Goal: Transaction & Acquisition: Obtain resource

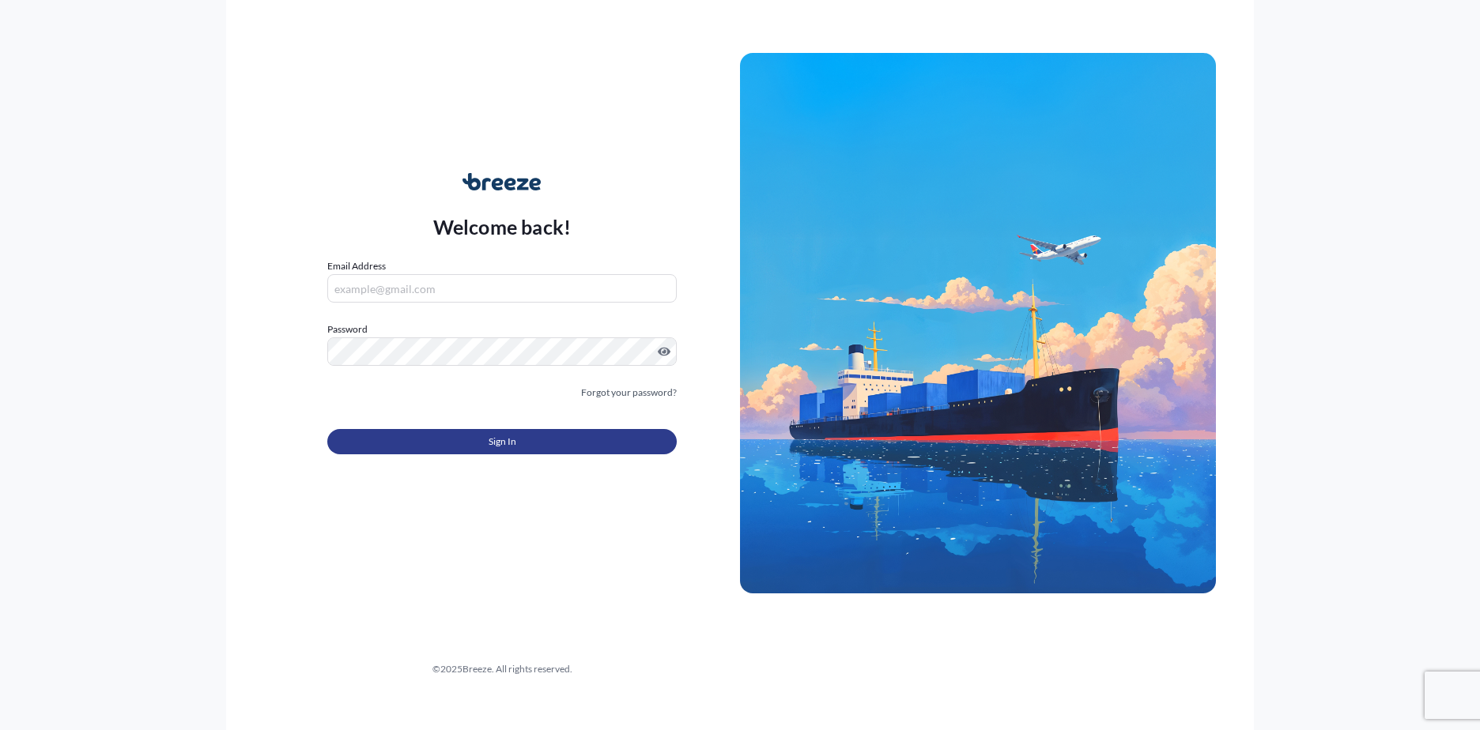
type input "[EMAIL_ADDRESS][DOMAIN_NAME]"
click at [491, 431] on button "Sign In" at bounding box center [501, 441] width 349 height 25
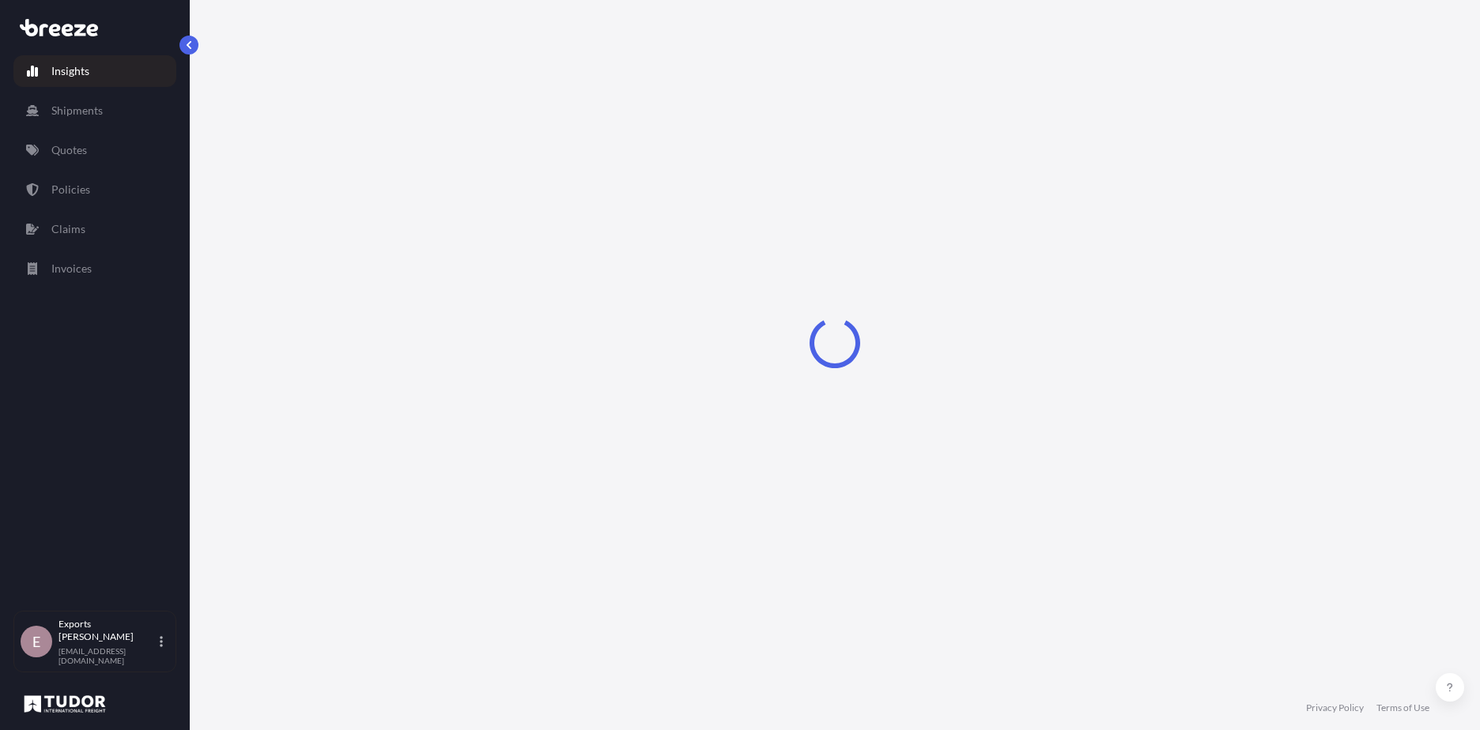
select select "2025"
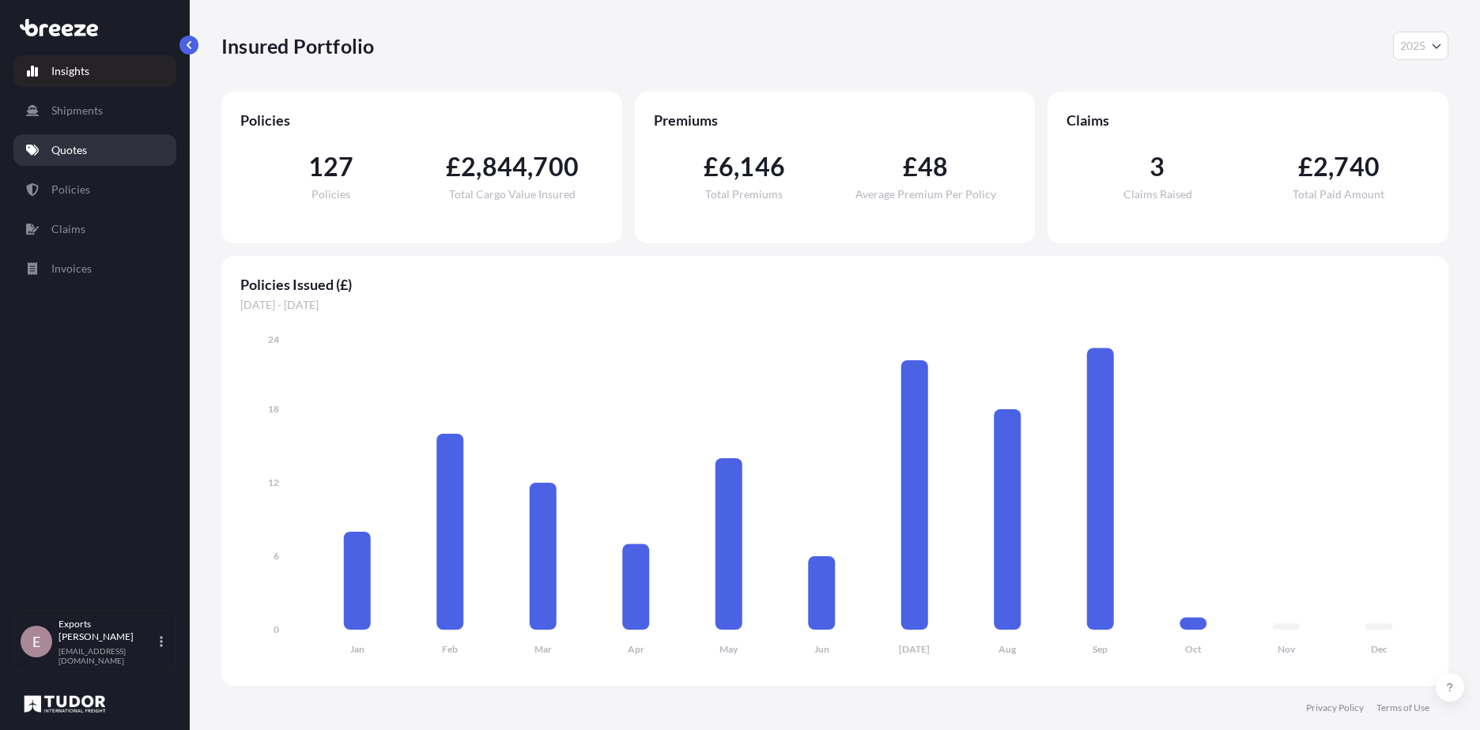
click at [85, 160] on link "Quotes" at bounding box center [94, 150] width 163 height 32
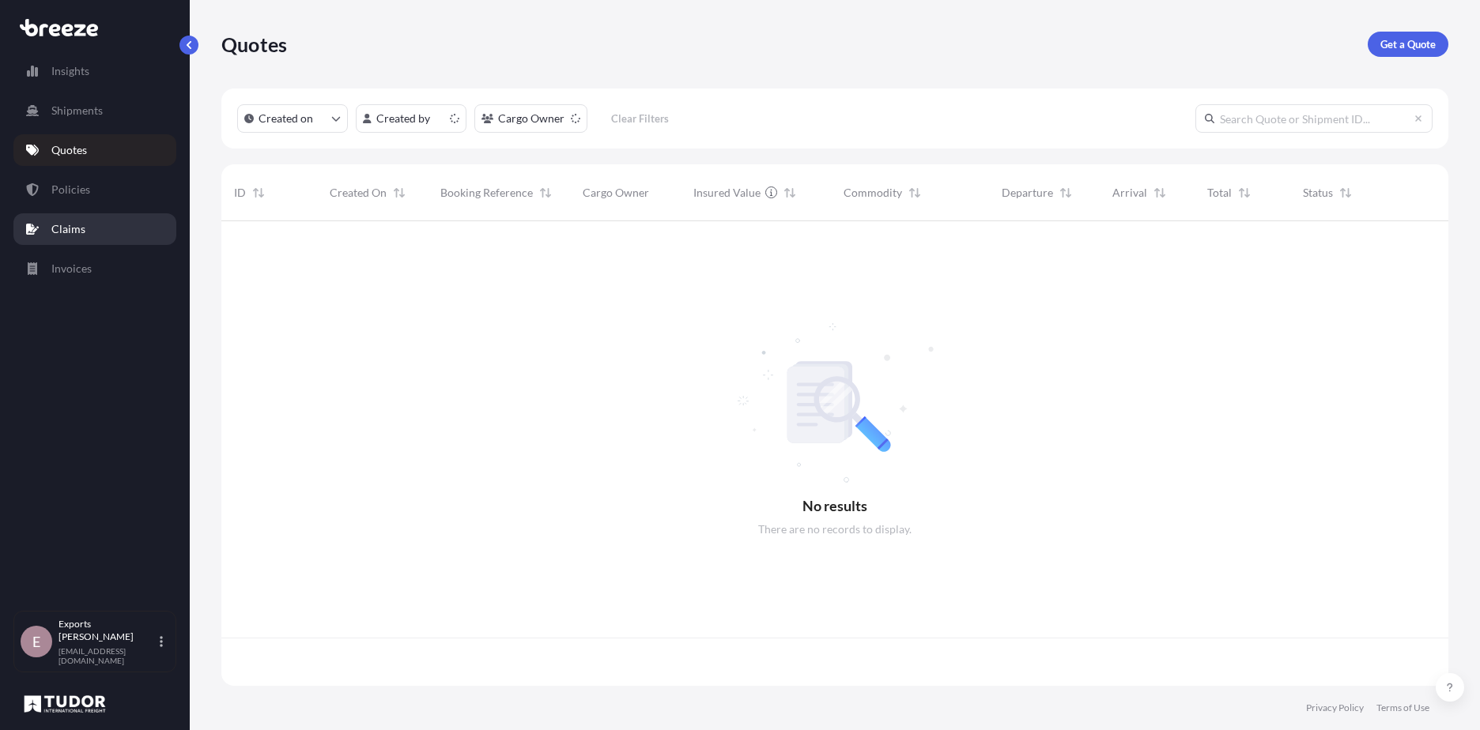
scroll to position [462, 1215]
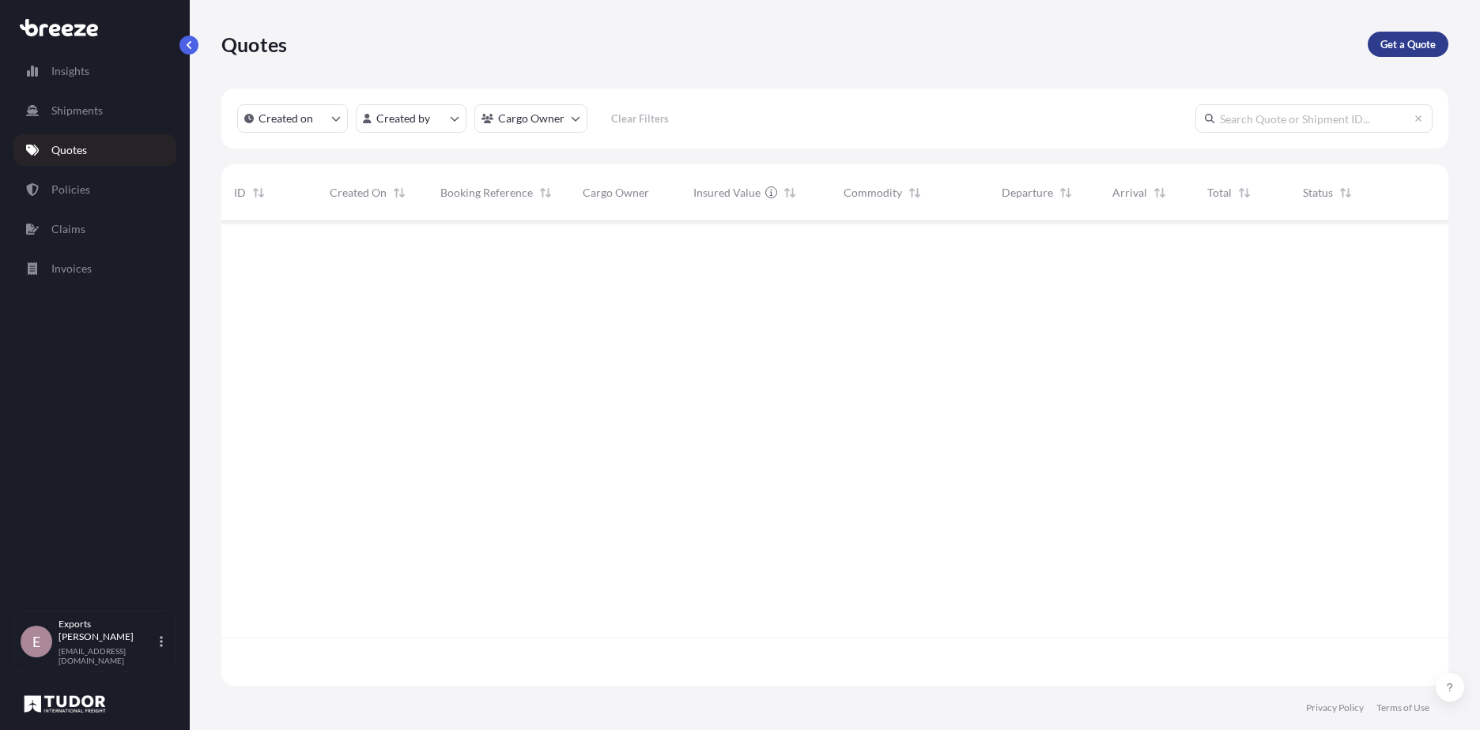
click at [1409, 43] on p "Get a Quote" at bounding box center [1407, 44] width 55 height 16
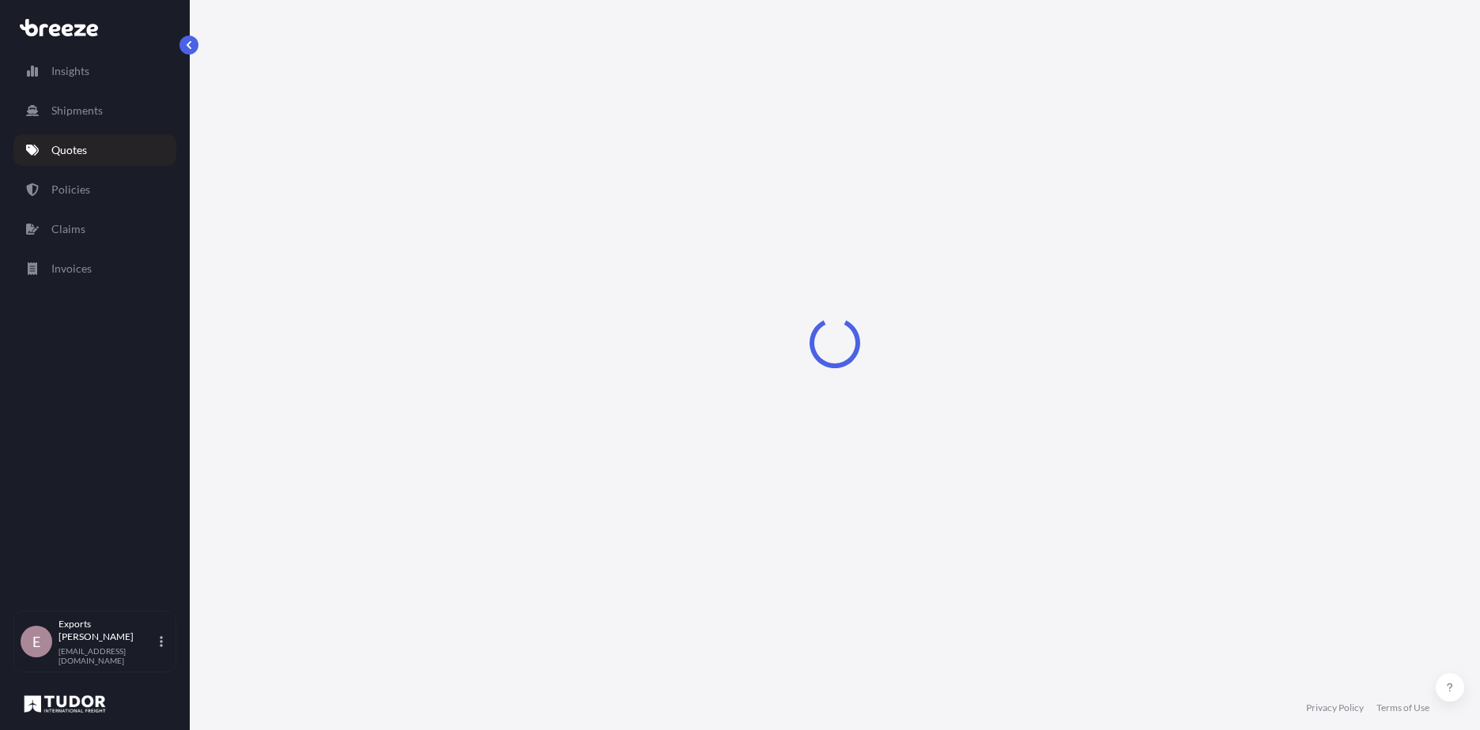
select select "Road"
select select "Sea"
select select "1"
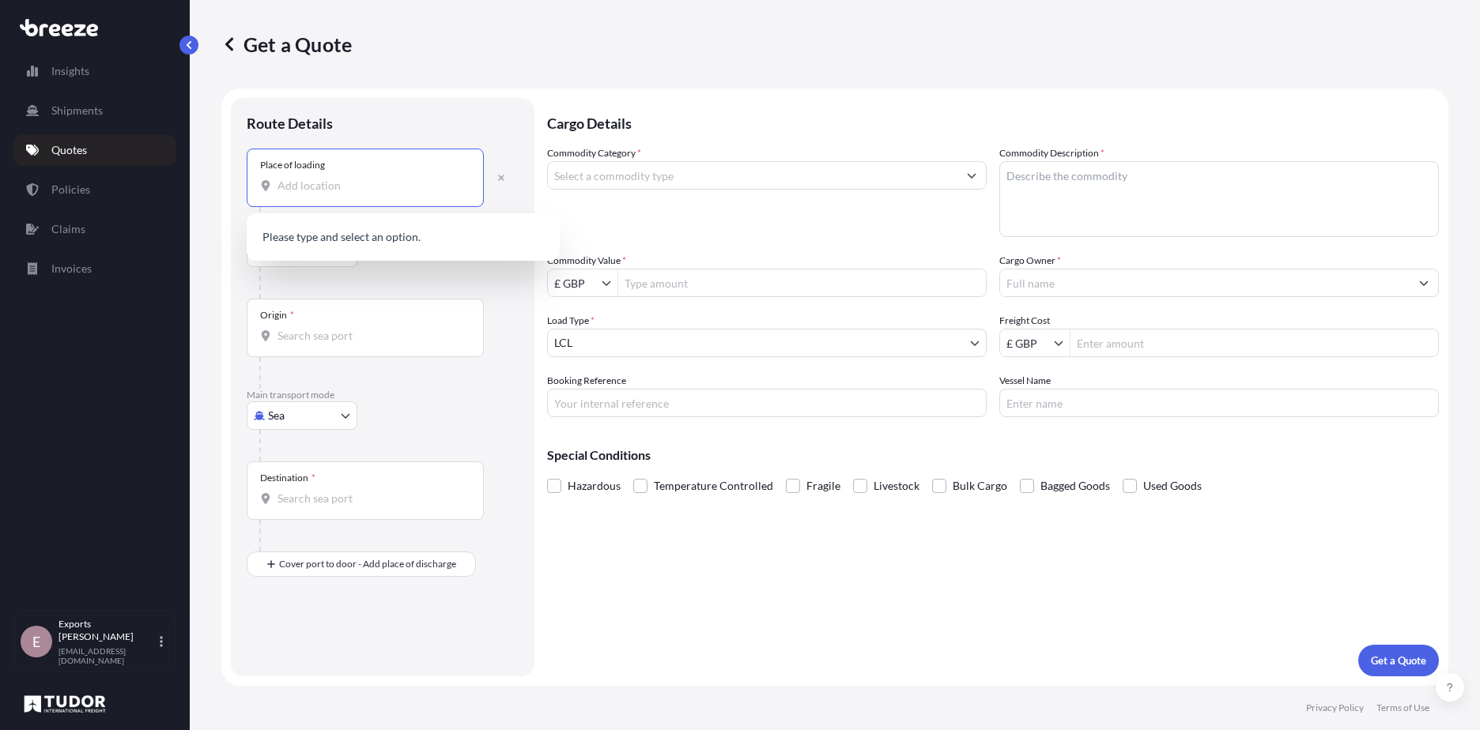
click at [322, 179] on input "Place of loading" at bounding box center [370, 186] width 187 height 16
type input "R"
click at [404, 240] on span "[STREET_ADDRESS]" at bounding box center [408, 239] width 216 height 16
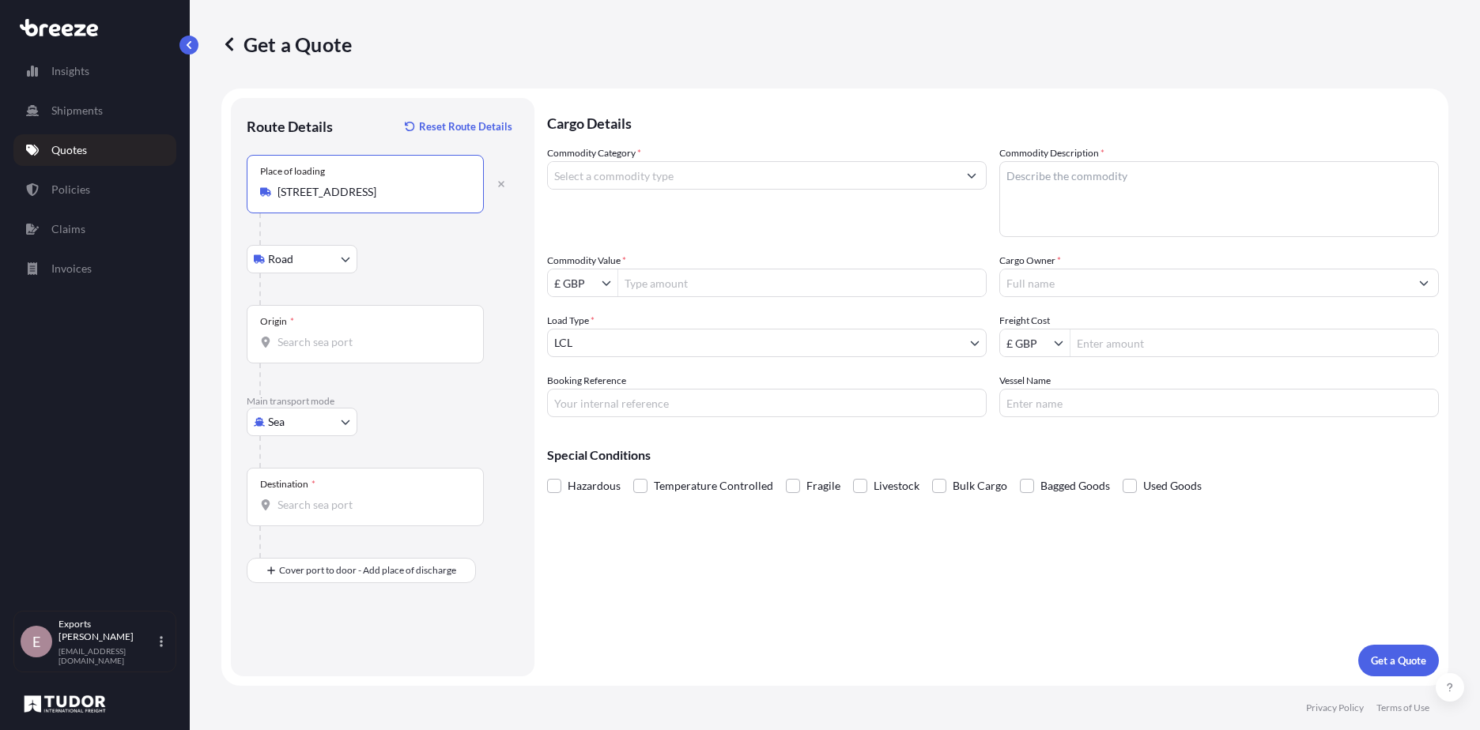
type input "[STREET_ADDRESS]"
click at [338, 328] on div "Origin *" at bounding box center [365, 334] width 237 height 58
click at [338, 334] on input "Origin *" at bounding box center [370, 342] width 187 height 16
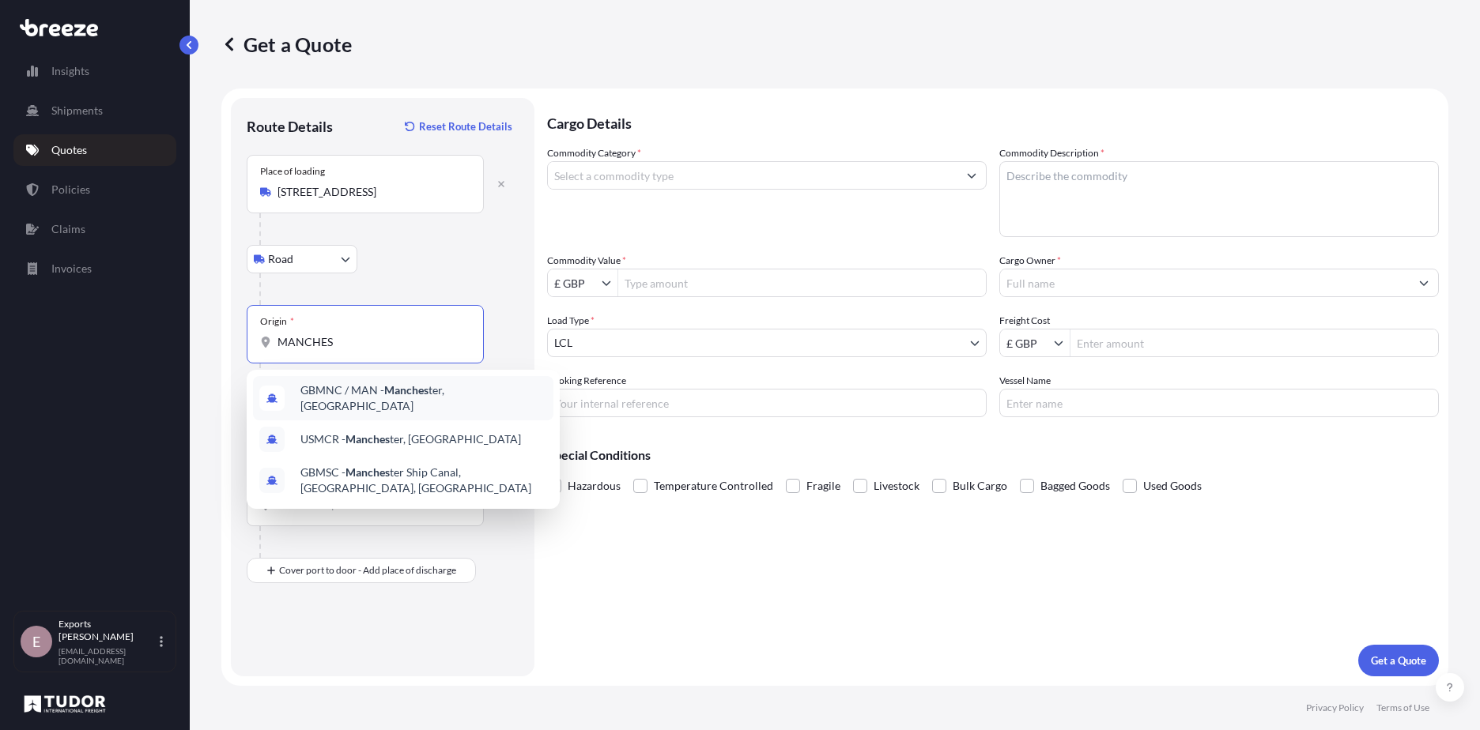
click at [331, 397] on span "GBMNC / MAN - Manches ter, [GEOGRAPHIC_DATA]" at bounding box center [423, 399] width 247 height 32
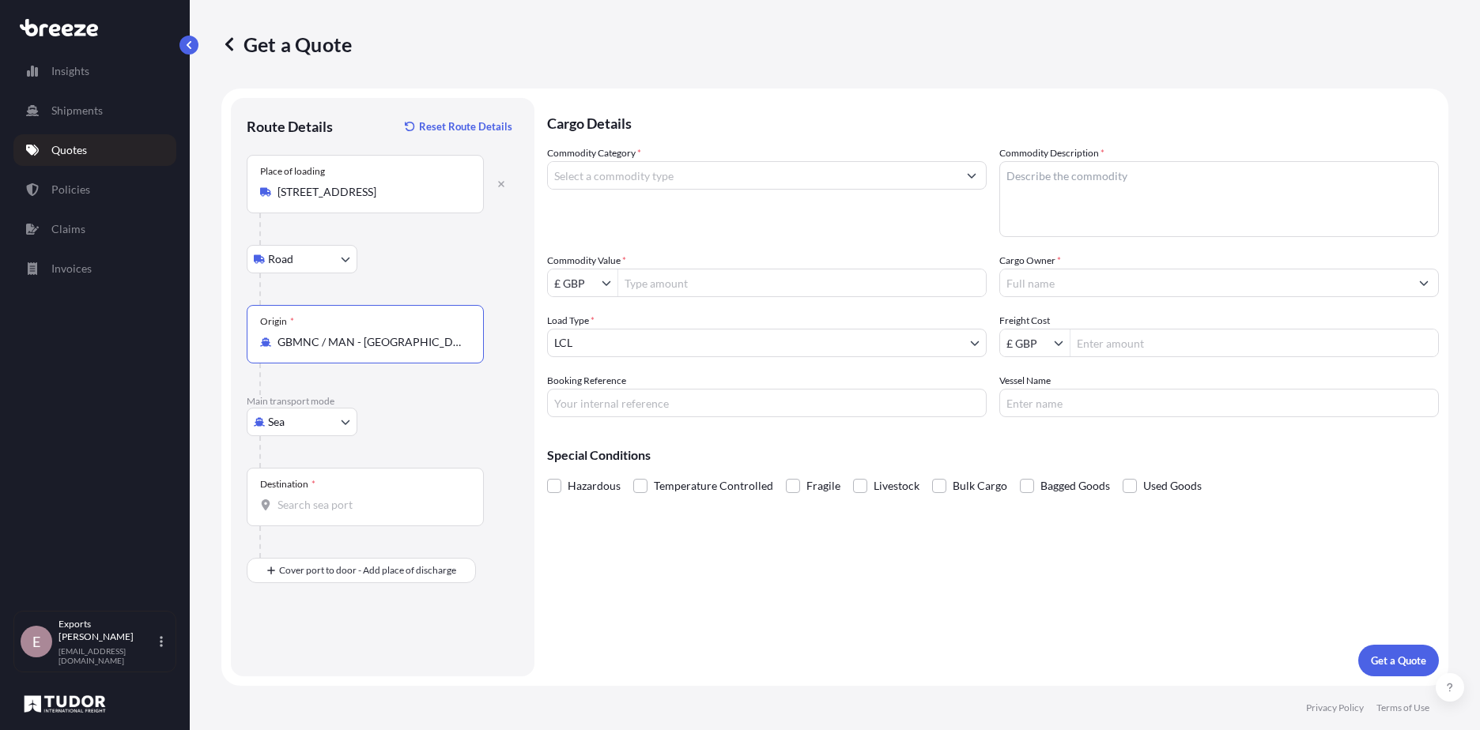
type input "GBMNC / MAN - [GEOGRAPHIC_DATA], [GEOGRAPHIC_DATA]"
click at [286, 419] on body "0 options available. 1 option available. 0 options available. 3 options availab…" at bounding box center [740, 365] width 1480 height 730
click at [272, 494] on div "Air" at bounding box center [302, 491] width 98 height 28
select select "Air"
click at [311, 178] on div "Place of loading" at bounding box center [365, 184] width 237 height 58
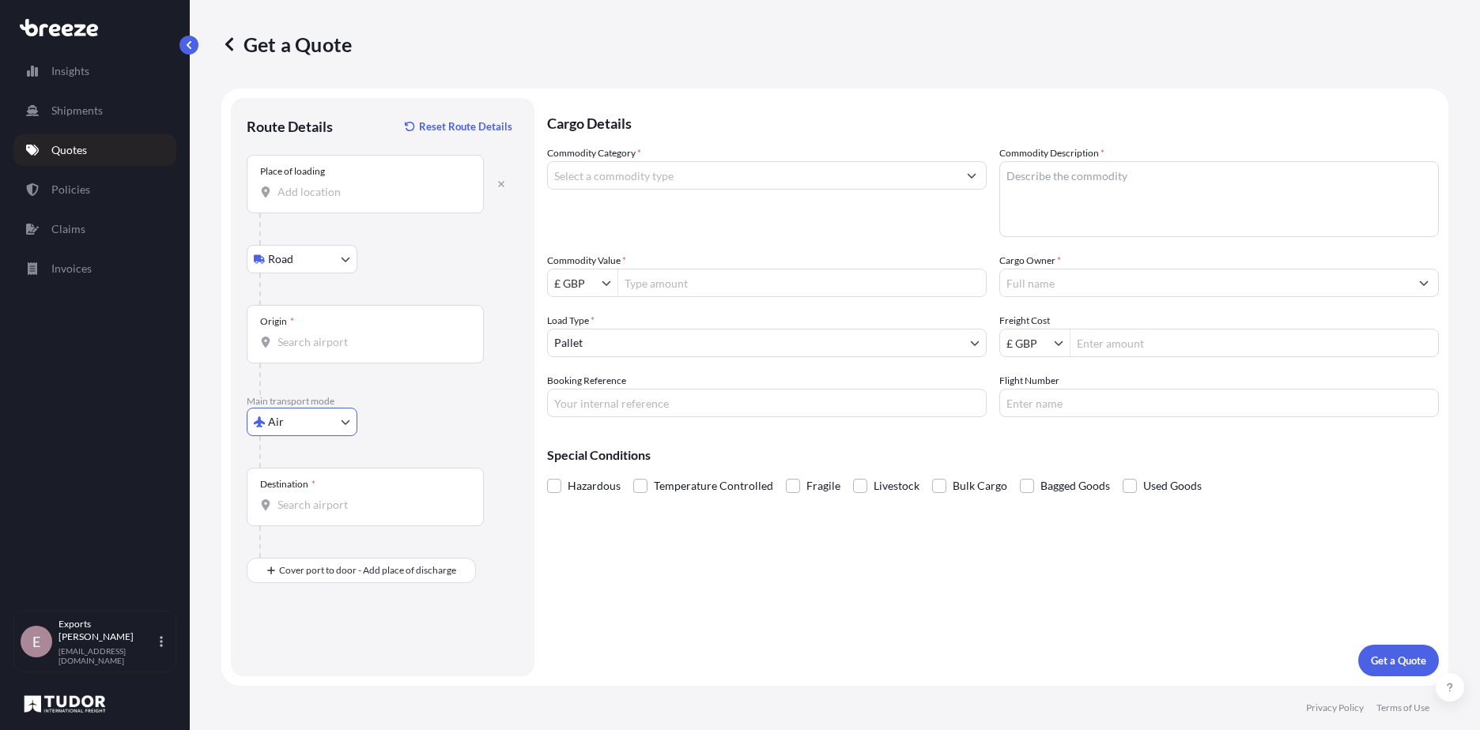
click at [311, 184] on input "Place of loading" at bounding box center [370, 192] width 187 height 16
click at [334, 244] on span "[STREET_ADDRESS]" at bounding box center [408, 245] width 216 height 16
type input "[STREET_ADDRESS]"
click at [353, 347] on input "Origin *" at bounding box center [370, 342] width 187 height 16
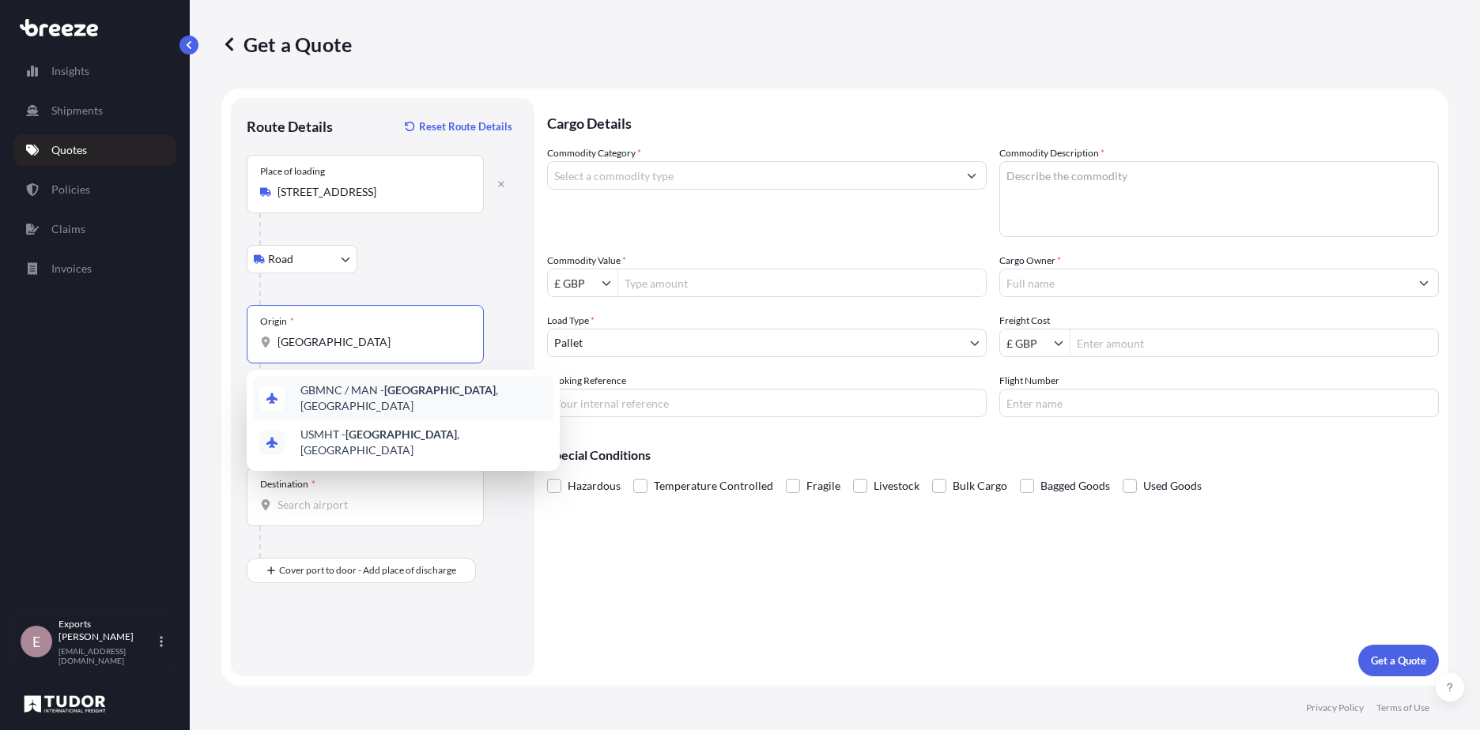
click at [336, 395] on span "GBMNC / MAN - [GEOGRAPHIC_DATA] , [GEOGRAPHIC_DATA]" at bounding box center [423, 399] width 247 height 32
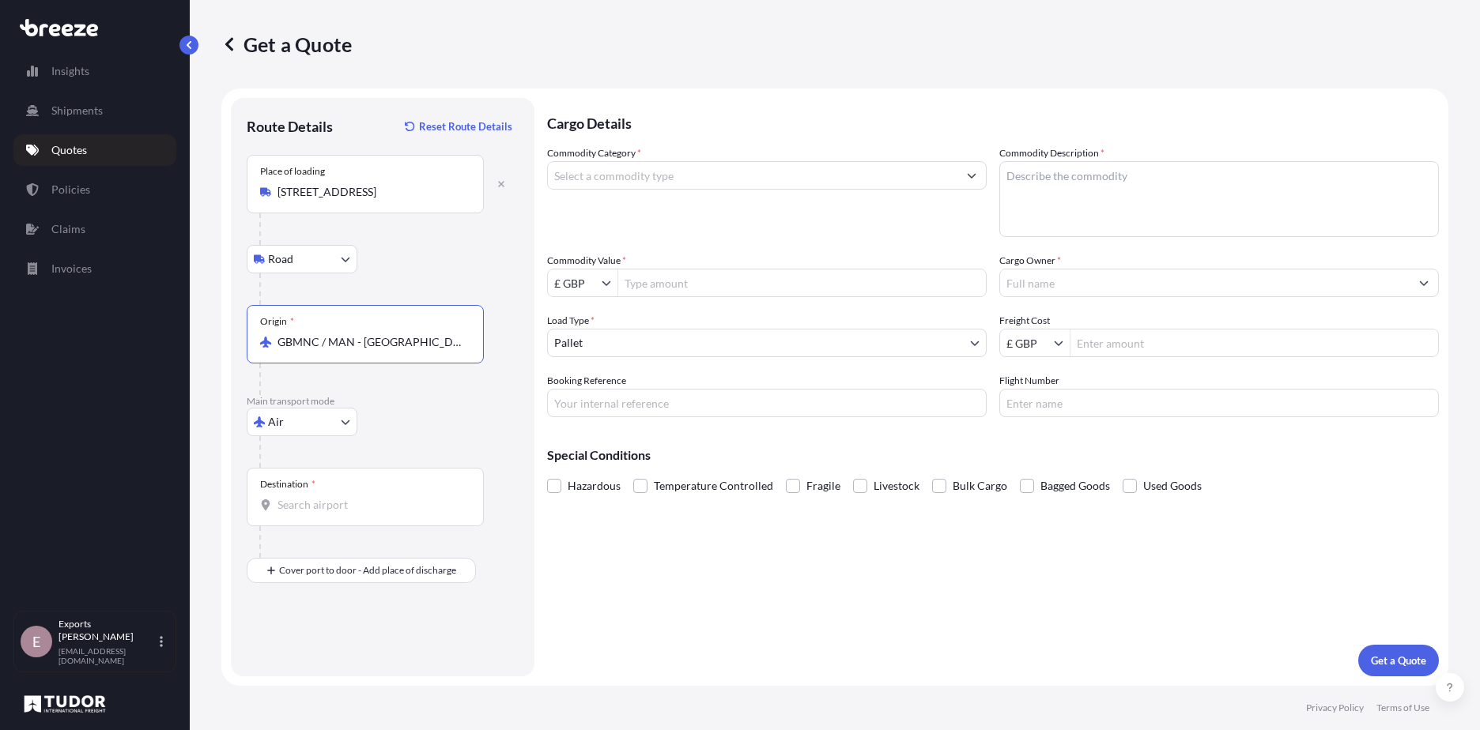
type input "GBMNC / MAN - [GEOGRAPHIC_DATA], [GEOGRAPHIC_DATA]"
click at [350, 504] on input "Destination *" at bounding box center [370, 505] width 187 height 16
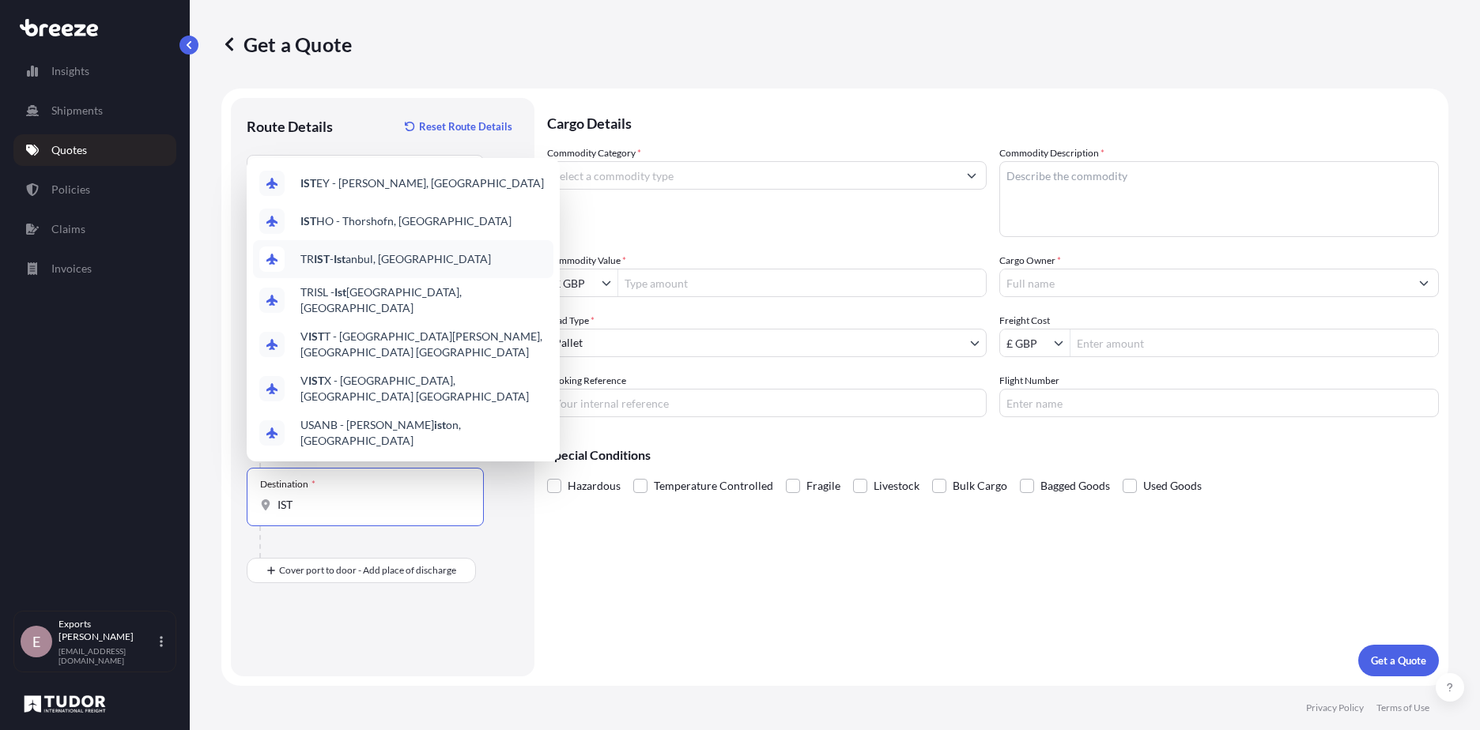
click at [413, 266] on span "TR IST - Ist anbul, [GEOGRAPHIC_DATA]" at bounding box center [395, 259] width 190 height 16
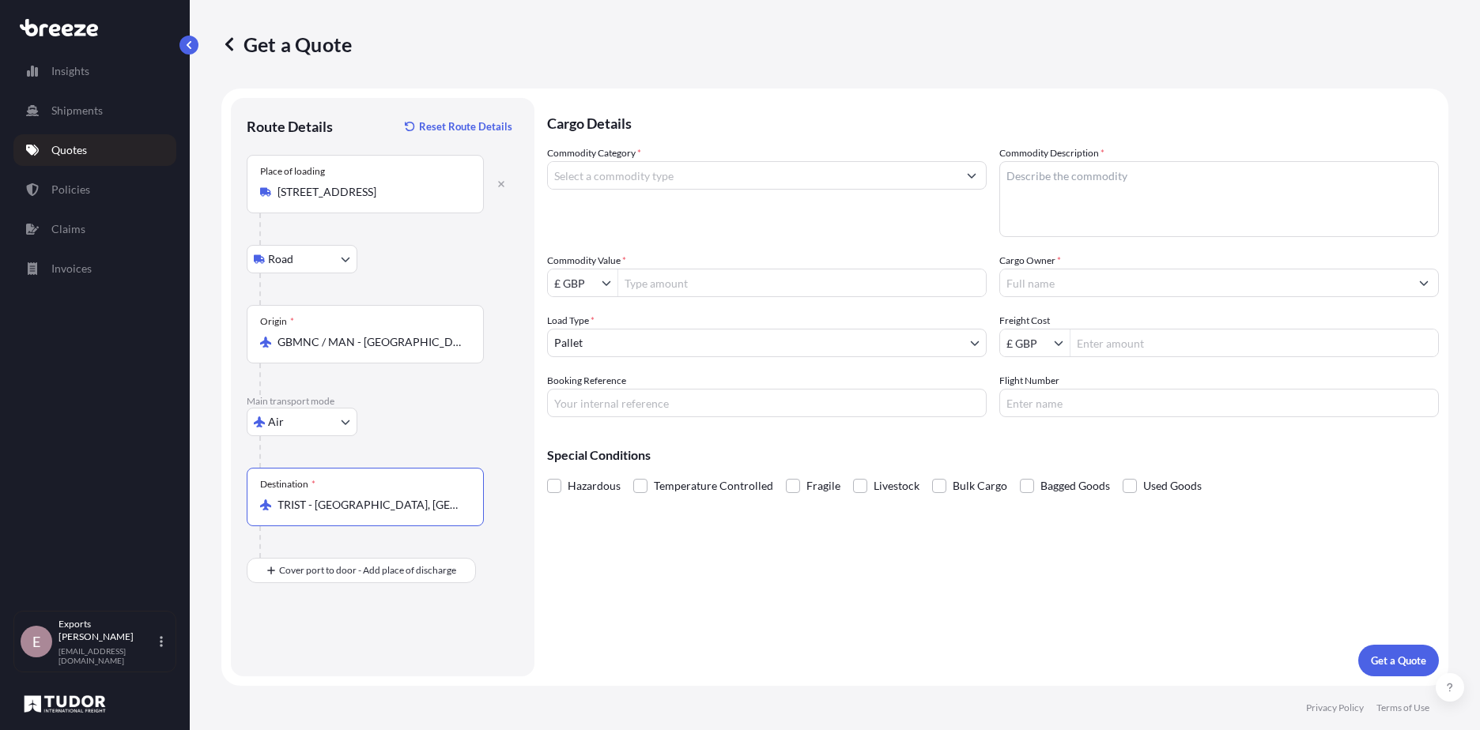
type input "TRIST - [GEOGRAPHIC_DATA], [GEOGRAPHIC_DATA]"
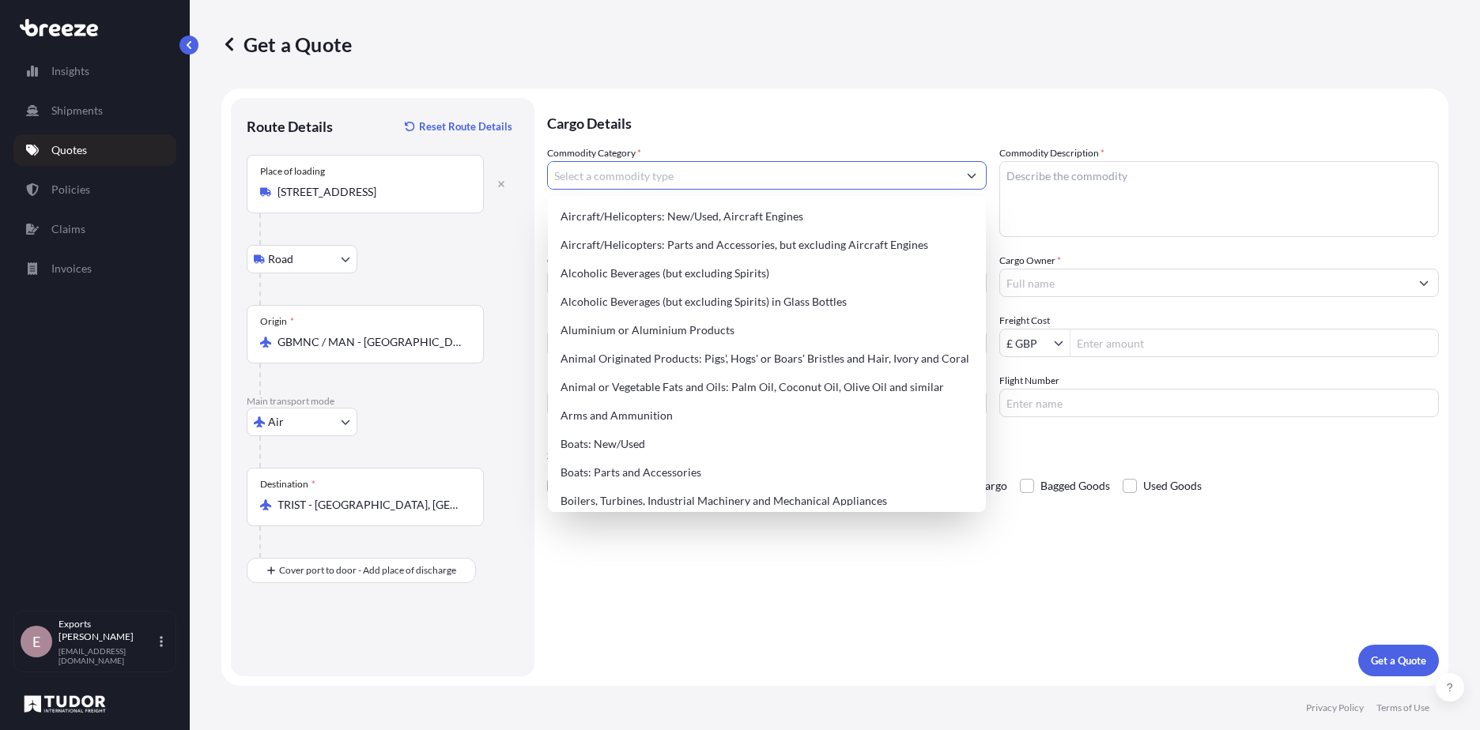
click at [616, 172] on input "Commodity Category *" at bounding box center [752, 175] width 409 height 28
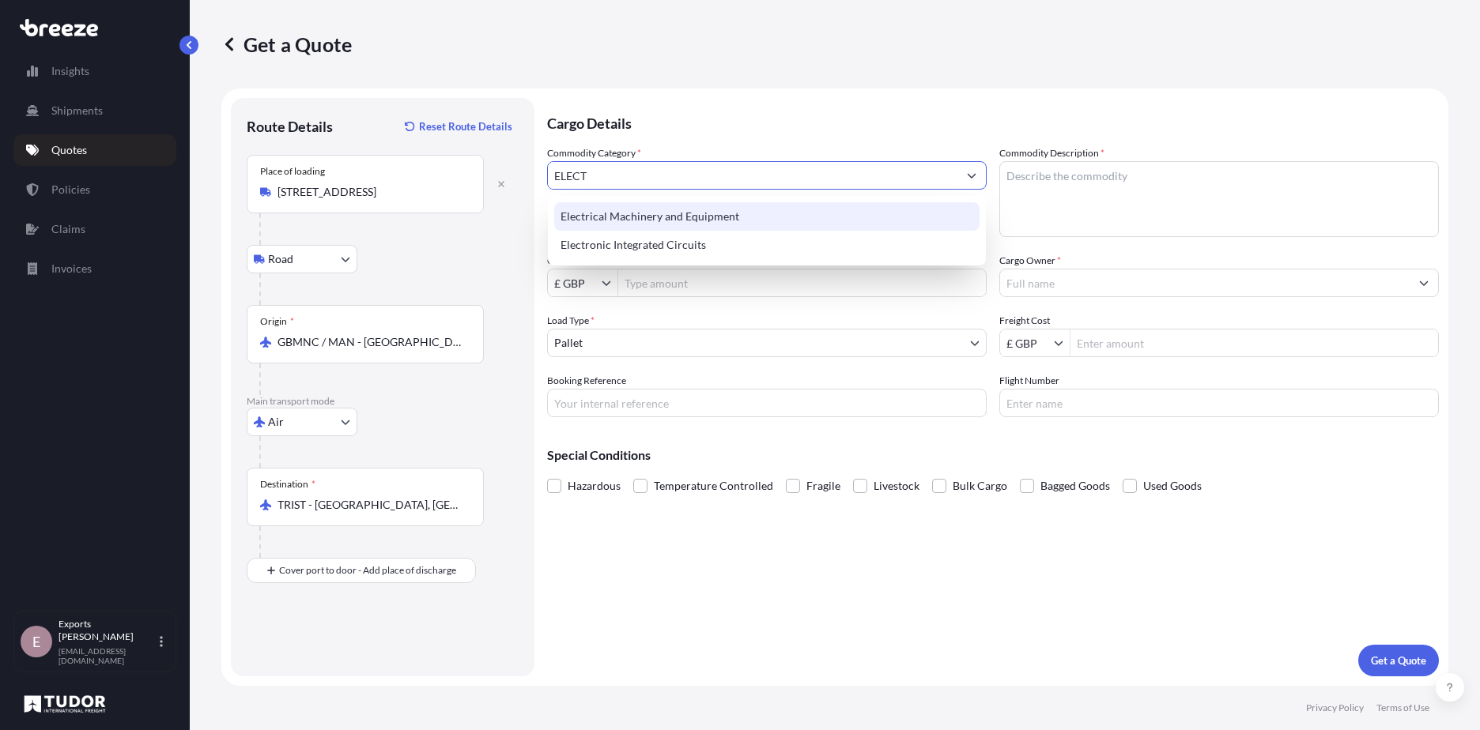
click at [653, 219] on div "Electrical Machinery and Equipment" at bounding box center [766, 216] width 425 height 28
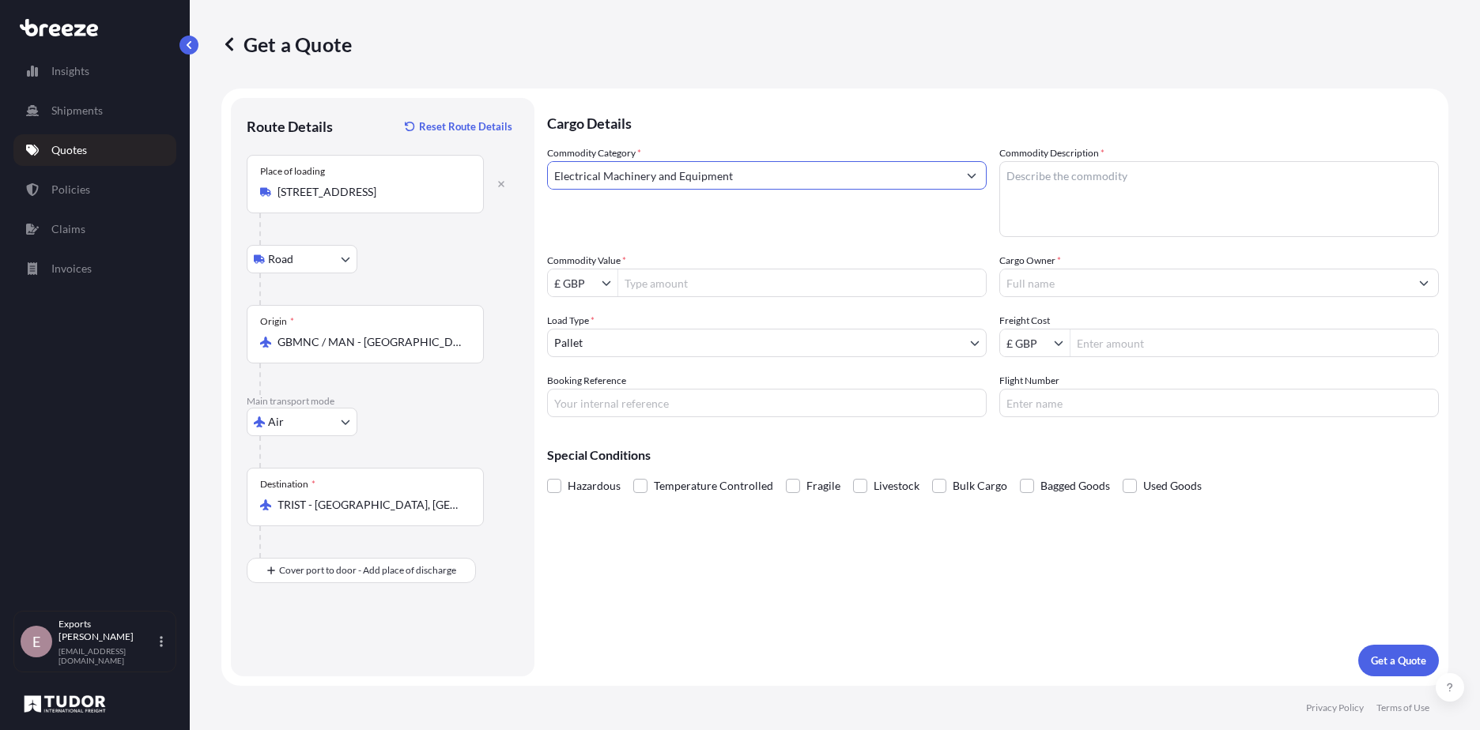
type input "Electrical Machinery and Equipment"
type textarea "INCUBATOR PARTS"
type input "27,872"
drag, startPoint x: 597, startPoint y: 270, endPoint x: 604, endPoint y: 278, distance: 11.2
click at [600, 265] on div "Commodity Value * £ GBP 27,872" at bounding box center [766, 275] width 439 height 44
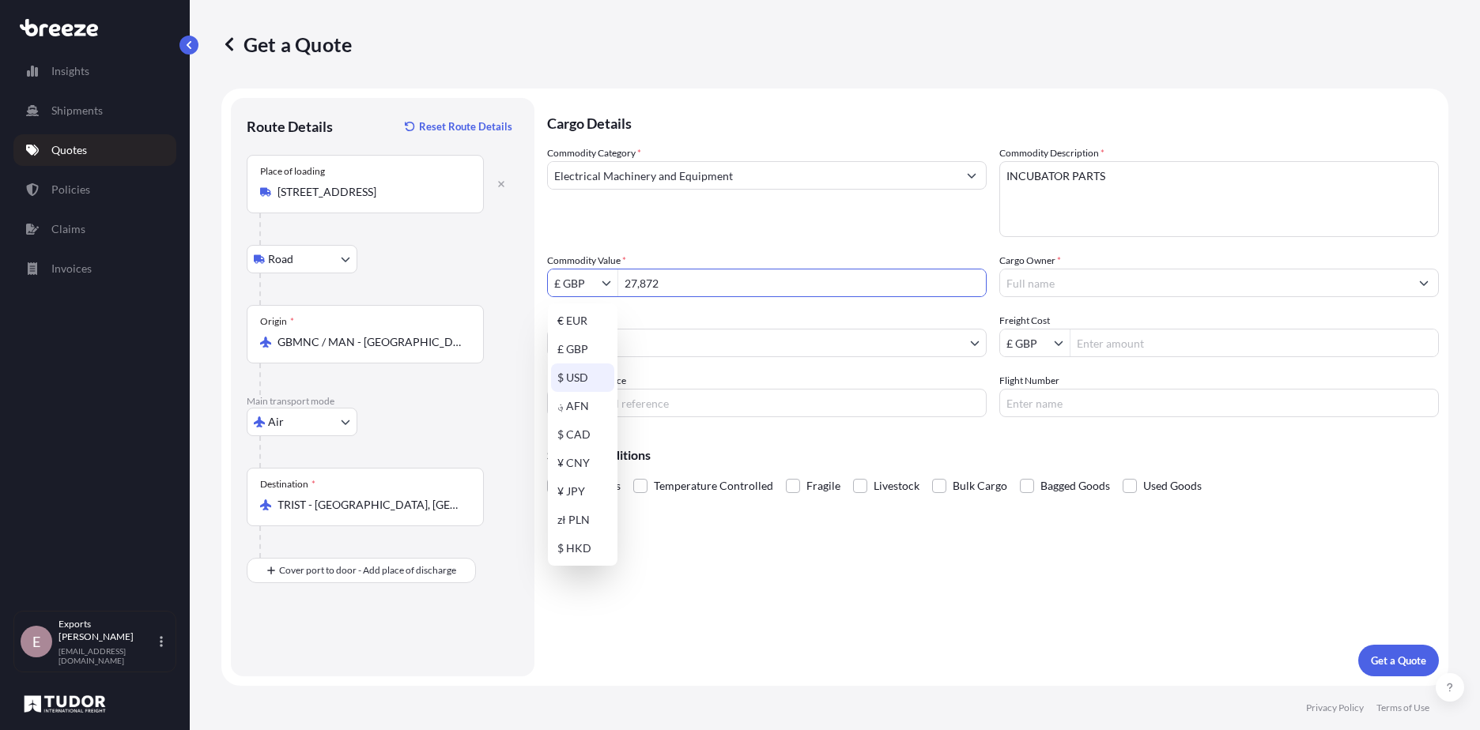
click at [588, 383] on div "$ USD" at bounding box center [582, 378] width 63 height 28
type input "$ USD"
click at [1210, 287] on input "Cargo Owner *" at bounding box center [1204, 283] width 409 height 28
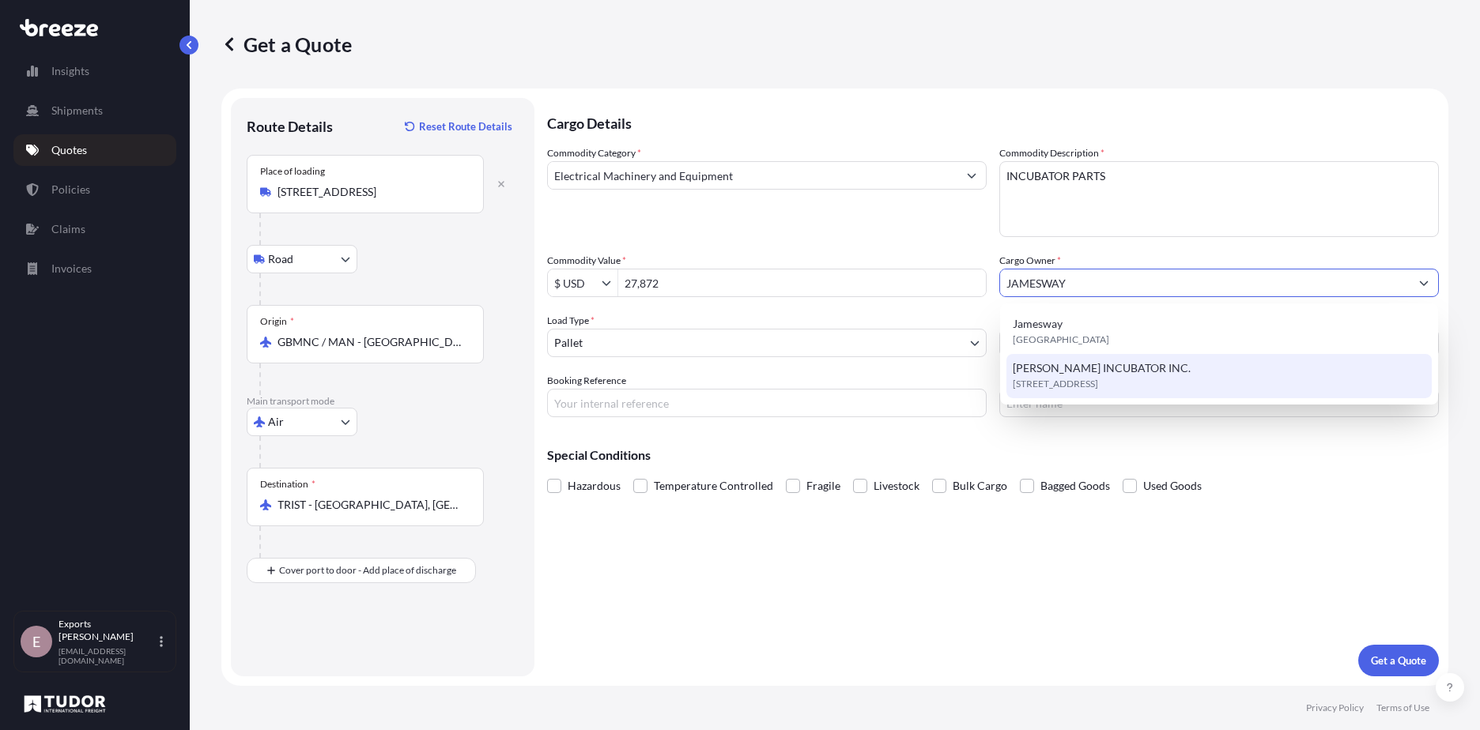
click at [1131, 371] on span "[PERSON_NAME] INCUBATOR INC." at bounding box center [1102, 368] width 178 height 16
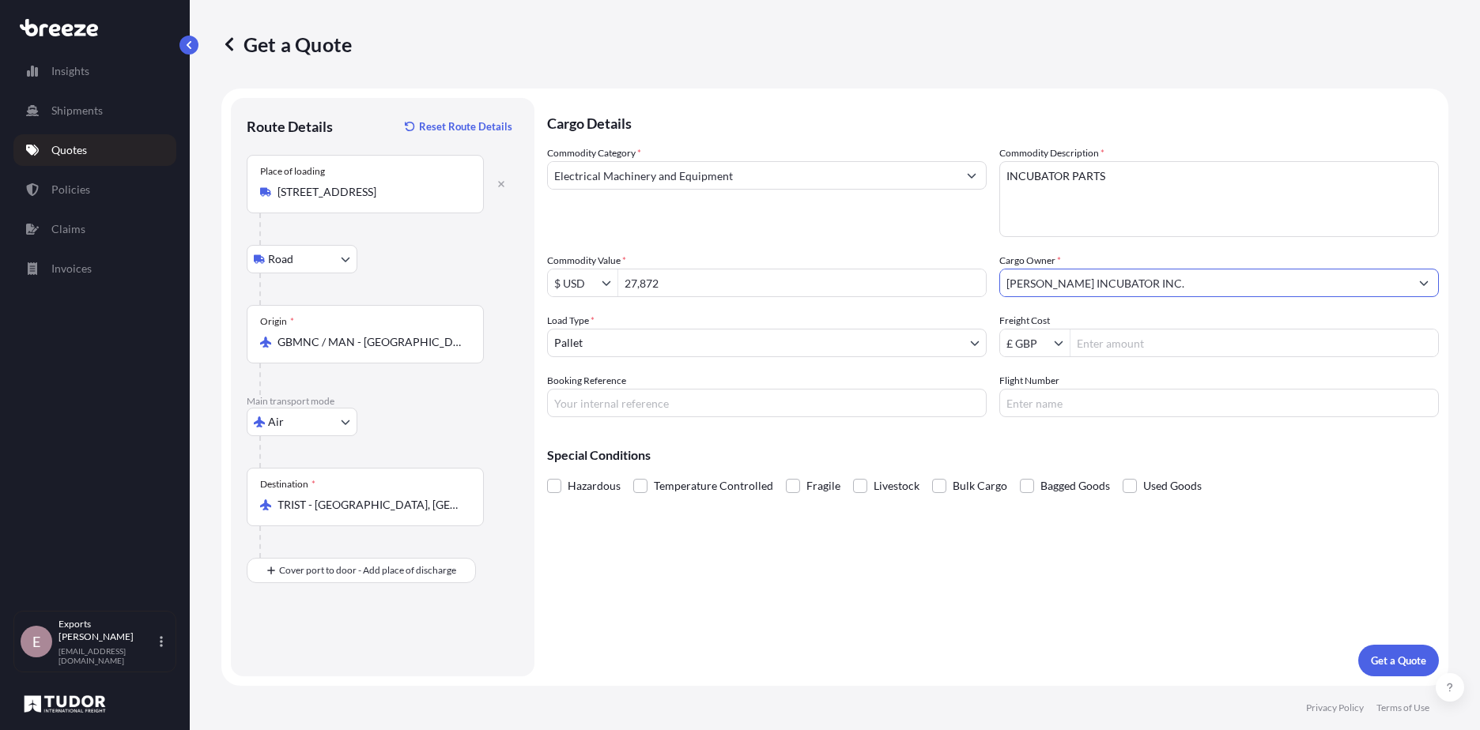
type input "[PERSON_NAME] INCUBATOR INC."
click at [1199, 336] on input "Freight Cost" at bounding box center [1254, 343] width 368 height 28
type input "586.5"
click at [1393, 662] on p "Get a Quote" at bounding box center [1398, 661] width 55 height 16
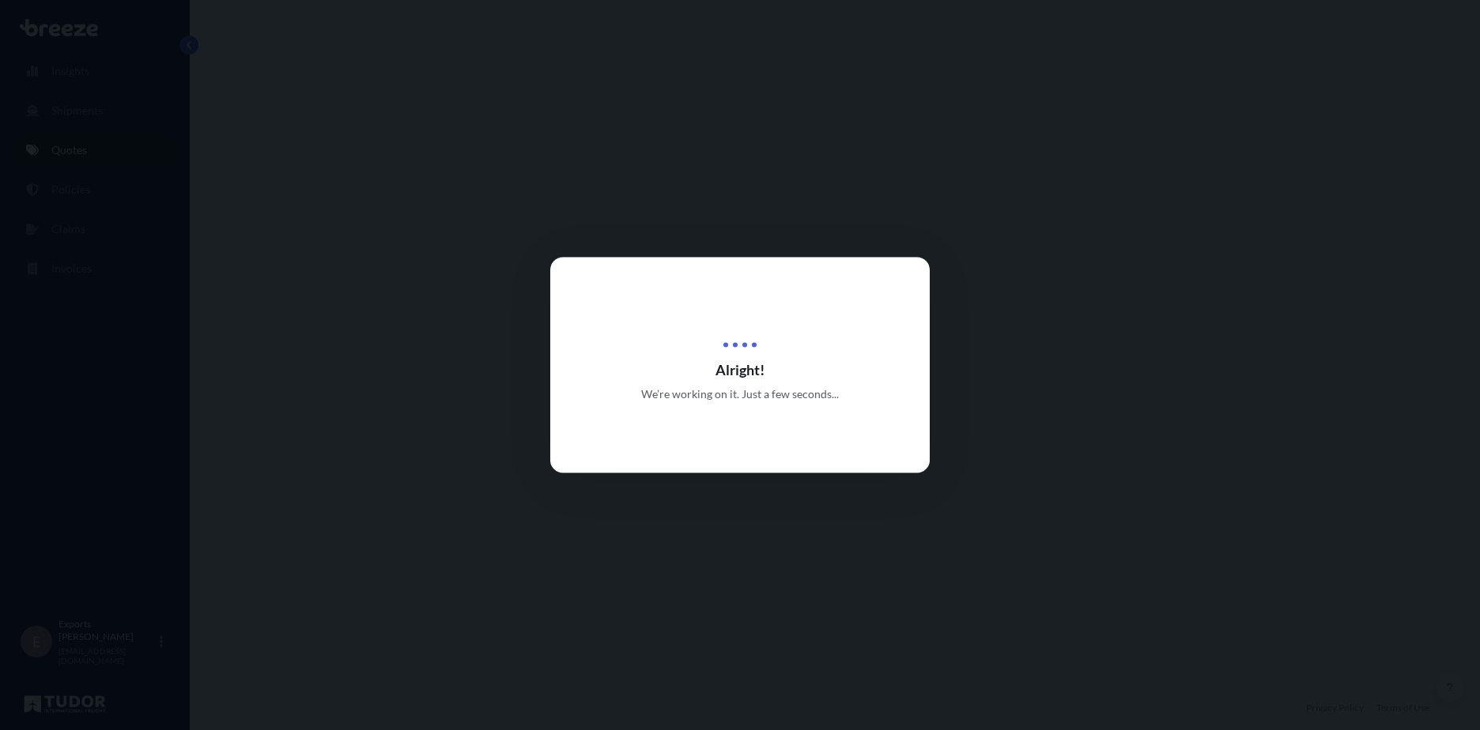
select select "Road"
select select "Air"
select select "1"
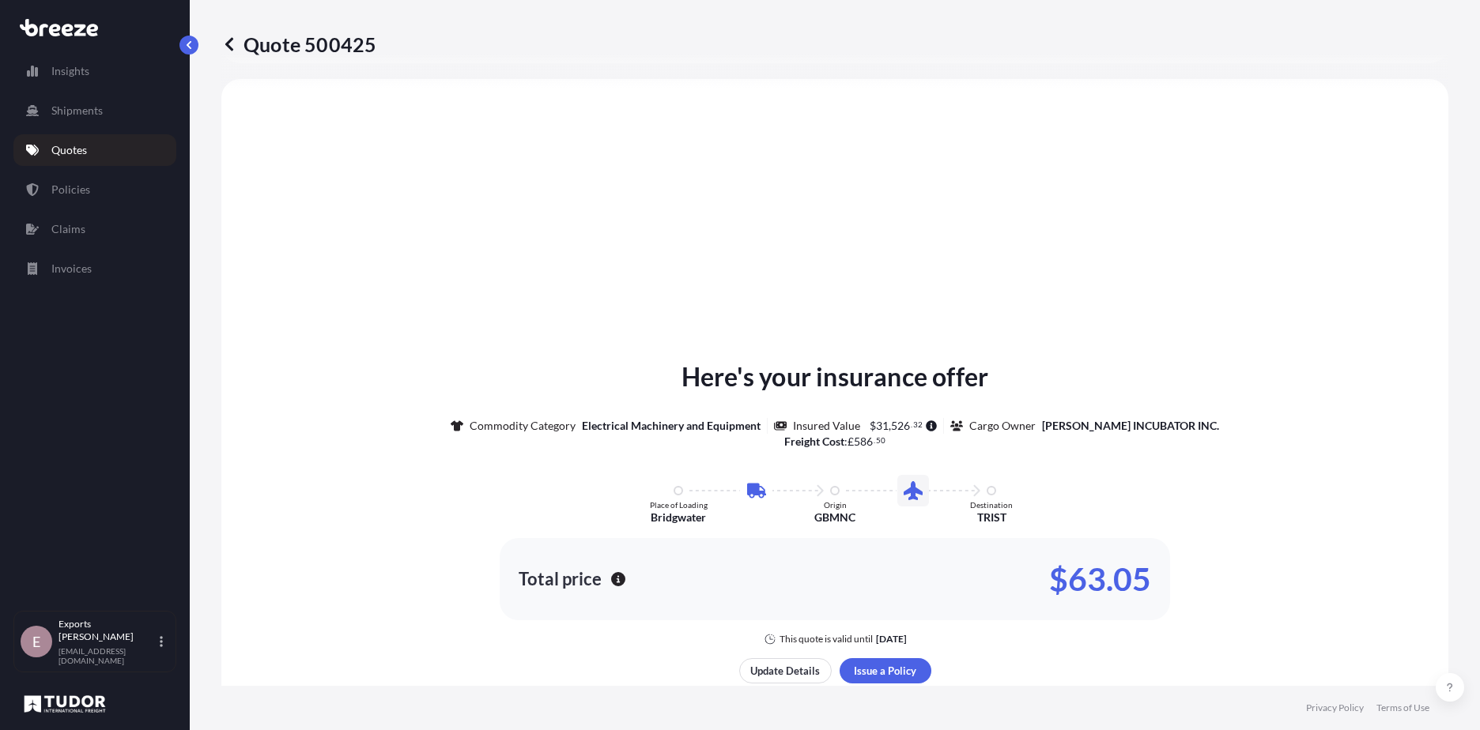
scroll to position [539, 0]
